Goal: Task Accomplishment & Management: Complete application form

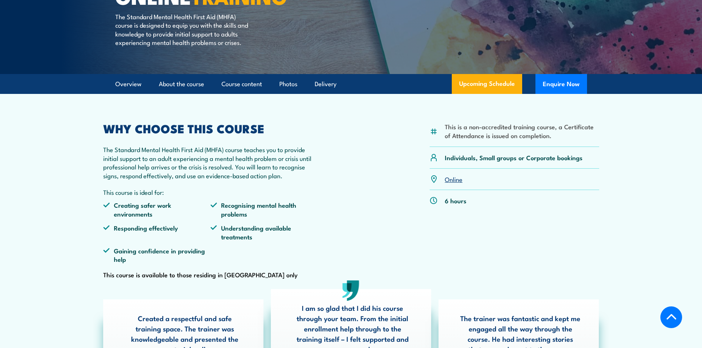
scroll to position [123, 0]
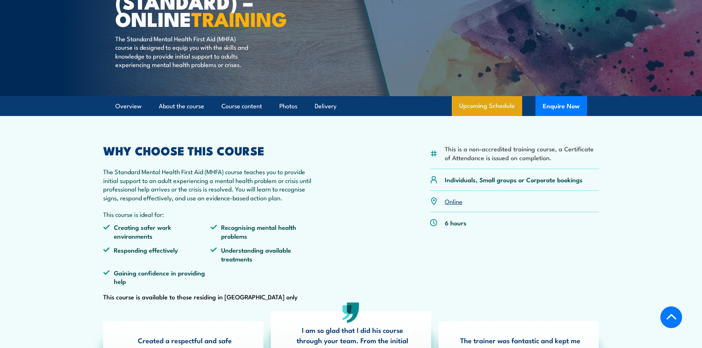
click at [489, 116] on link "Upcoming Schedule" at bounding box center [487, 106] width 70 height 20
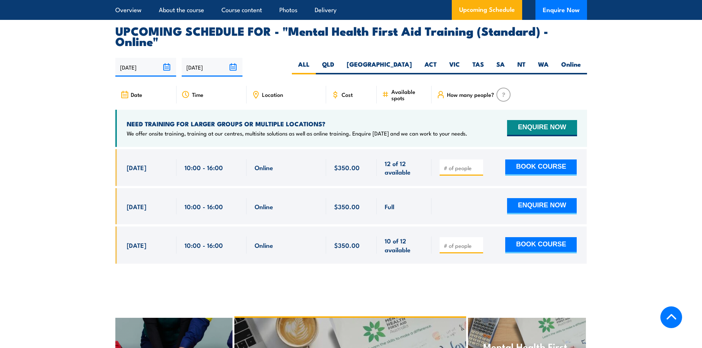
scroll to position [1513, 0]
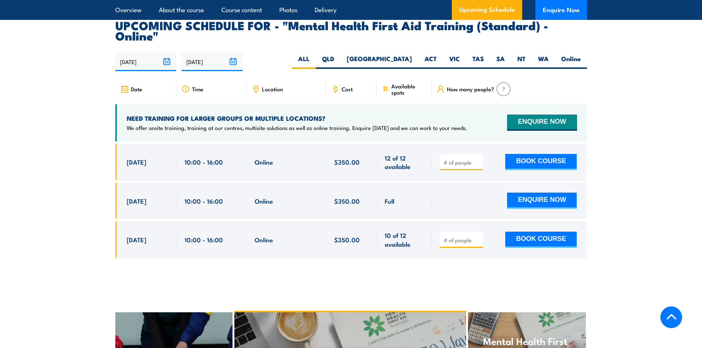
click at [451, 154] on div at bounding box center [460, 162] width 43 height 16
click at [456, 159] on input "number" at bounding box center [462, 162] width 37 height 7
type input "6"
click at [625, 132] on section "UPCOMING SCHEDULE FOR - "Mental Health First Aid Training (Standard) - Online" …" at bounding box center [351, 145] width 702 height 250
click at [550, 115] on button "ENQUIRE NOW" at bounding box center [542, 123] width 70 height 16
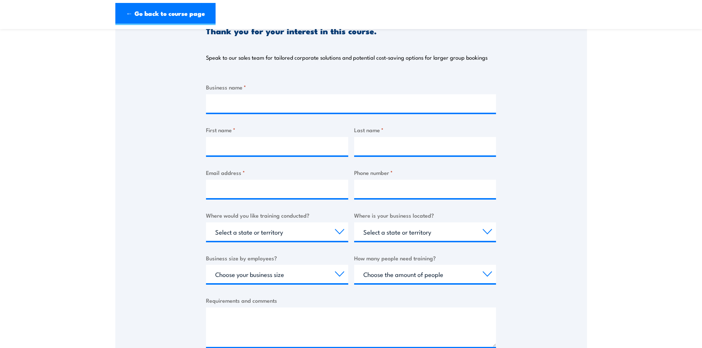
scroll to position [123, 0]
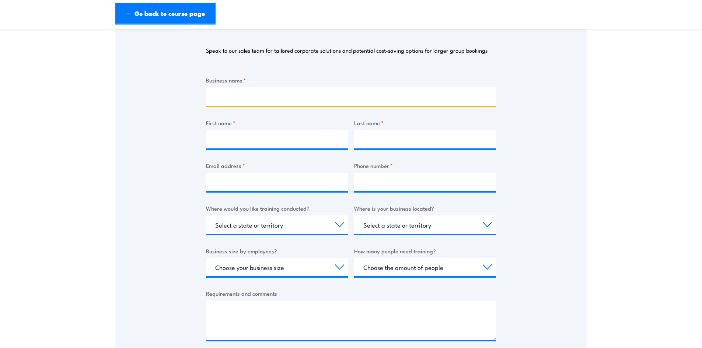
click at [232, 99] on input "Business name *" at bounding box center [351, 96] width 290 height 18
type input "Mondelez"
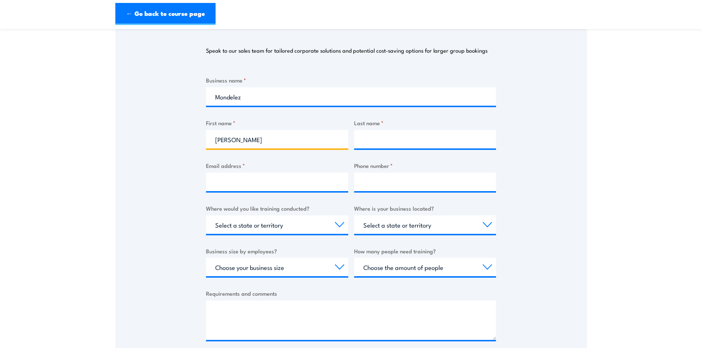
type input "[PERSON_NAME]"
type input "L"
type input "[PERSON_NAME] [PERSON_NAME]"
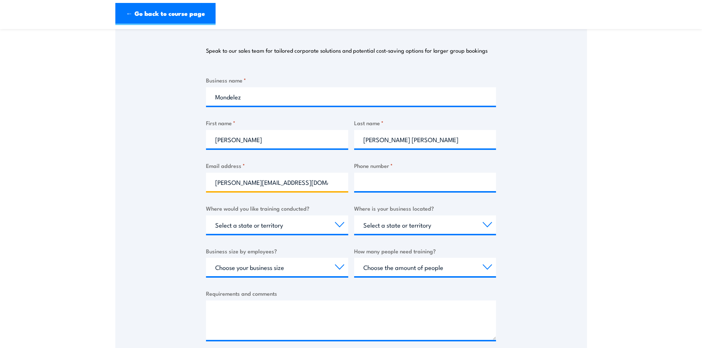
type input "[PERSON_NAME][EMAIL_ADDRESS][DOMAIN_NAME]"
click at [384, 183] on input "0415532297" at bounding box center [425, 182] width 142 height 18
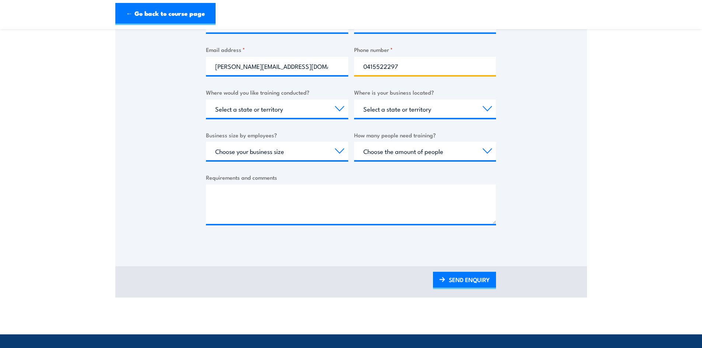
scroll to position [246, 0]
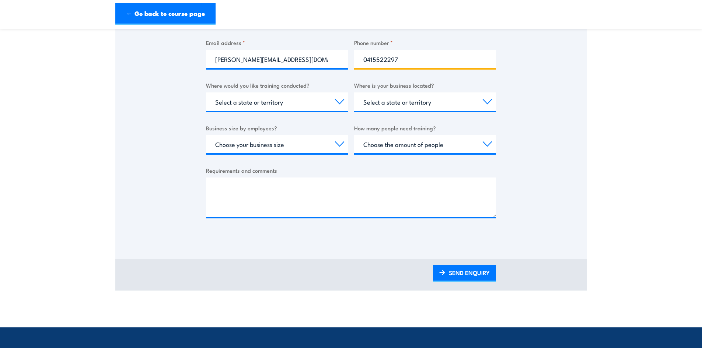
type input "0415522297"
click at [297, 93] on select "Select a state or territory Nationally - multiple locations [GEOGRAPHIC_DATA] […" at bounding box center [277, 101] width 142 height 18
select select "SA"
click at [206, 92] on select "Select a state or territory Nationally - multiple locations [GEOGRAPHIC_DATA] […" at bounding box center [277, 101] width 142 height 18
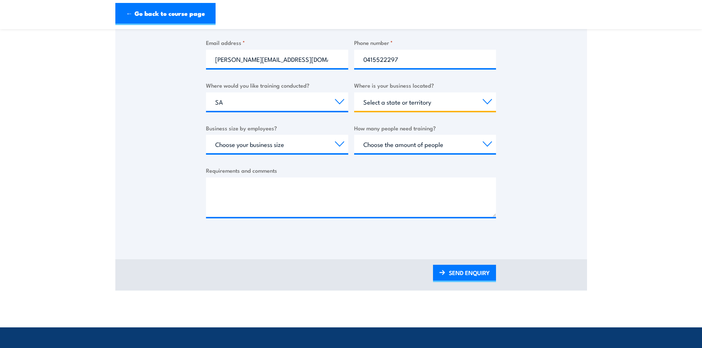
click at [418, 103] on select "Select a state or territory [GEOGRAPHIC_DATA] [GEOGRAPHIC_DATA] [GEOGRAPHIC_DAT…" at bounding box center [425, 101] width 142 height 18
select select "SA"
click at [354, 92] on select "Select a state or territory [GEOGRAPHIC_DATA] [GEOGRAPHIC_DATA] [GEOGRAPHIC_DAT…" at bounding box center [425, 101] width 142 height 18
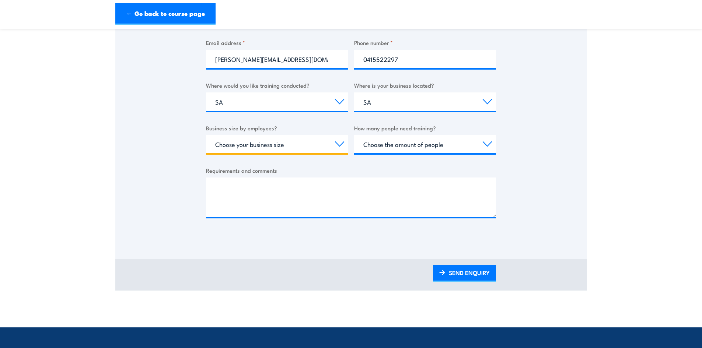
click at [286, 146] on select "Choose your business size 1 to 19 20 to 199 200+" at bounding box center [277, 144] width 142 height 18
select select "1 to 19"
click at [206, 135] on select "Choose your business size 1 to 19 20 to 199 200+" at bounding box center [277, 144] width 142 height 18
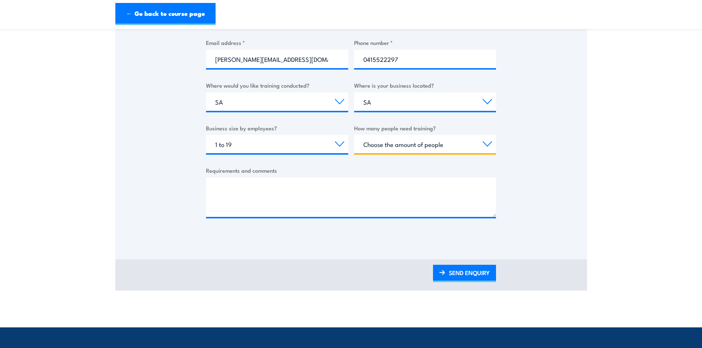
click at [403, 148] on select "Choose the amount of people 1 to 4 5 to 19 20+" at bounding box center [425, 144] width 142 height 18
select select "5 to 19"
click at [354, 135] on select "Choose the amount of people 1 to 4 5 to 19 20+" at bounding box center [425, 144] width 142 height 18
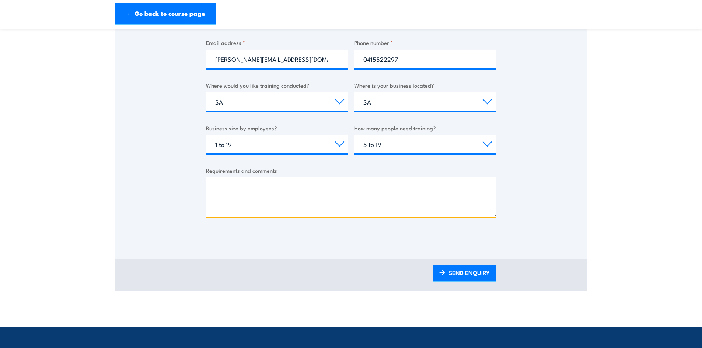
click at [271, 188] on textarea "Requirements and comments" at bounding box center [351, 197] width 290 height 39
click at [285, 188] on textarea "Quote for Onsite training: Address:" at bounding box center [351, 197] width 290 height 39
click at [324, 185] on textarea "Quote for Onsite training. Address:" at bounding box center [351, 197] width 290 height 39
paste textarea "Mondelez Australia (Foods) Ltd [STREET_ADDRESS]"
click at [399, 190] on textarea "Quote for Onsite training. Address: Mondelez [GEOGRAPHIC_DATA] (Foods) Ltd [STR…" at bounding box center [351, 197] width 290 height 39
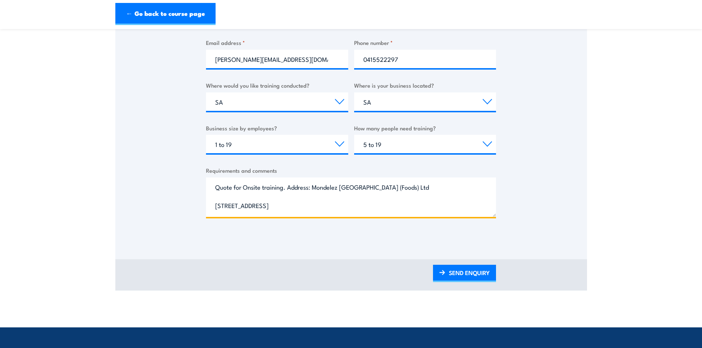
click at [269, 192] on textarea "Quote for Onsite training. Address: Mondelez [GEOGRAPHIC_DATA] (Foods) Ltd [STR…" at bounding box center [351, 197] width 290 height 39
click at [407, 188] on textarea "Quote for Onsite training. Address: Mondelez [GEOGRAPHIC_DATA] (Foods) Ltd [STR…" at bounding box center [351, 197] width 290 height 39
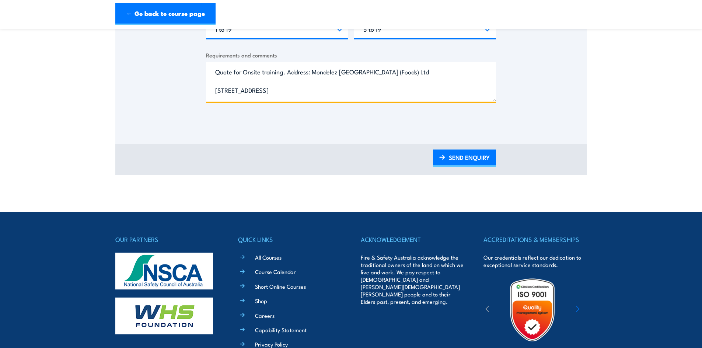
scroll to position [368, 0]
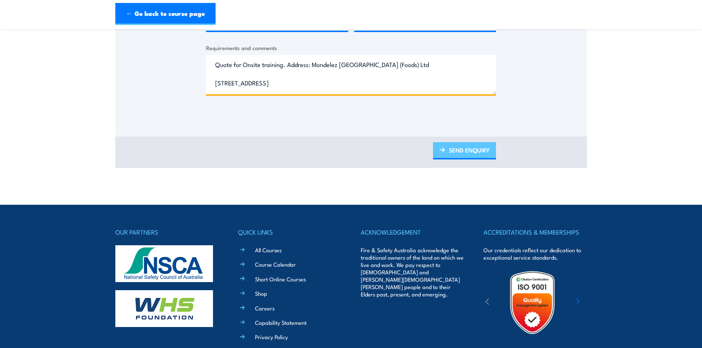
type textarea "Quote for Onsite training. Address: Mondelez [GEOGRAPHIC_DATA] (Foods) Ltd [STR…"
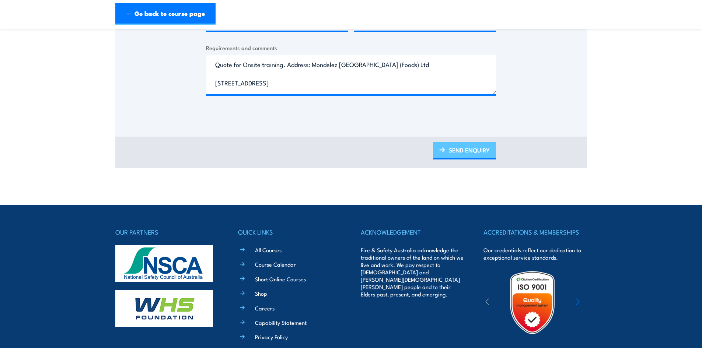
click at [459, 152] on link "SEND ENQUIRY" at bounding box center [464, 150] width 63 height 17
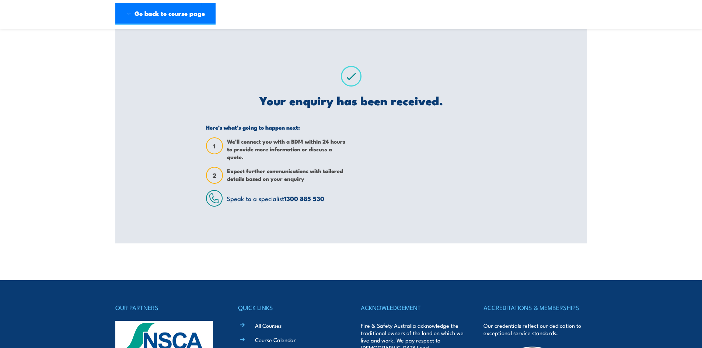
scroll to position [0, 0]
